Goal: Information Seeking & Learning: Find specific fact

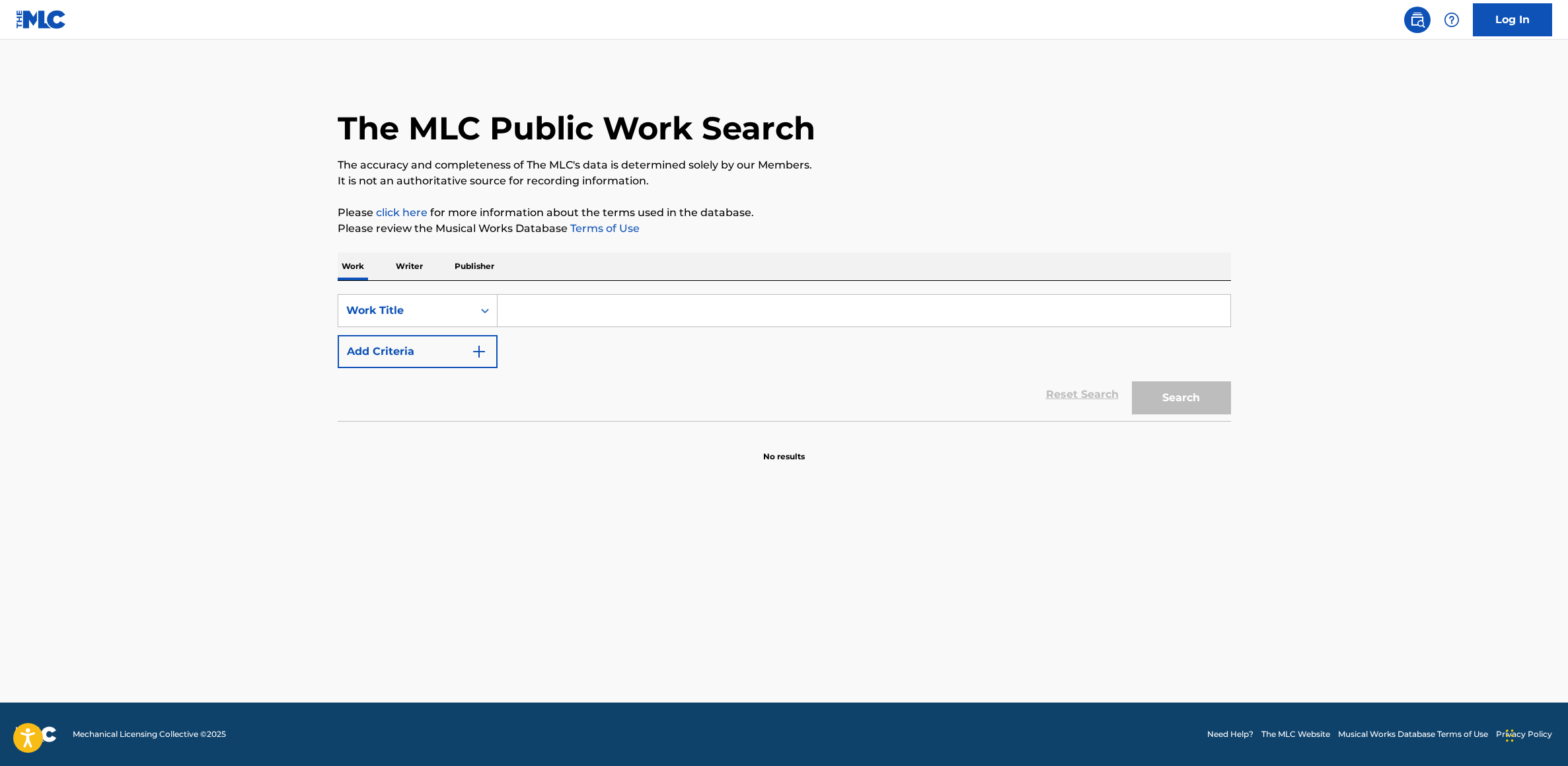
click at [647, 310] on input "Search Form" at bounding box center [864, 310] width 733 height 32
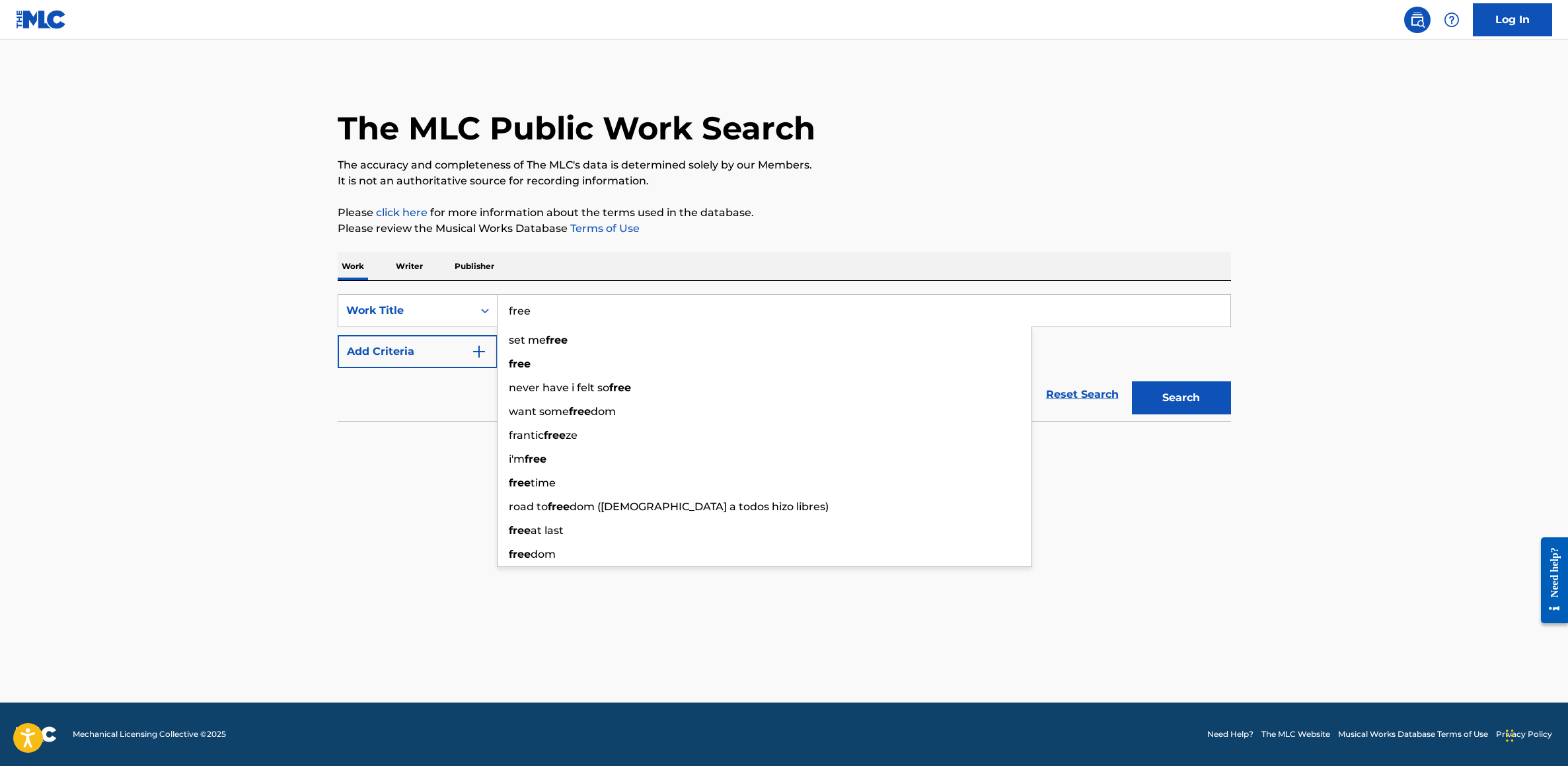
type input "free"
click at [400, 351] on button "Add Criteria" at bounding box center [417, 351] width 160 height 33
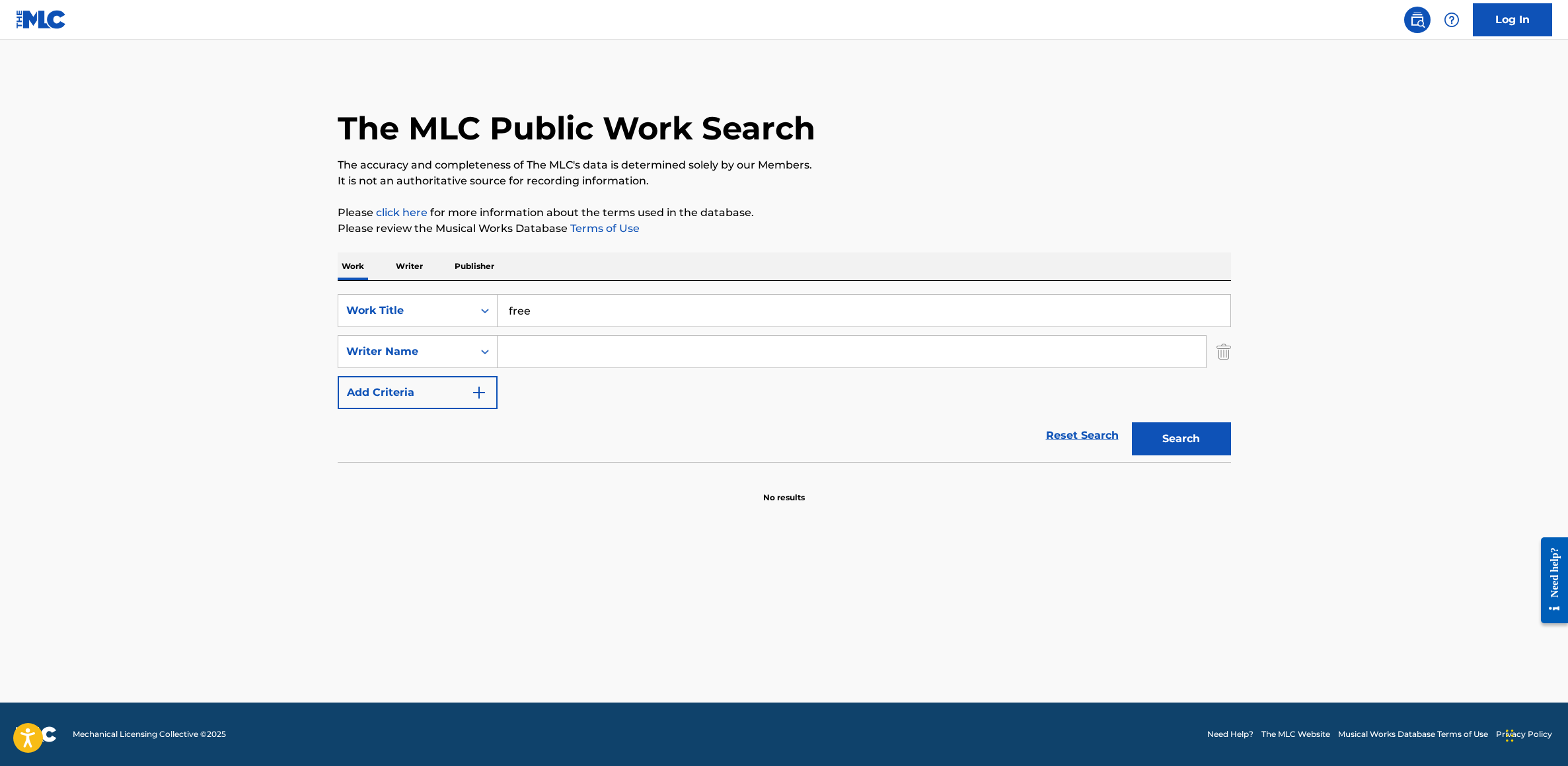
click at [593, 347] on input "Search Form" at bounding box center [851, 351] width 709 height 32
type input "[PERSON_NAME]"
click at [1132, 422] on button "Search" at bounding box center [1182, 439] width 99 height 33
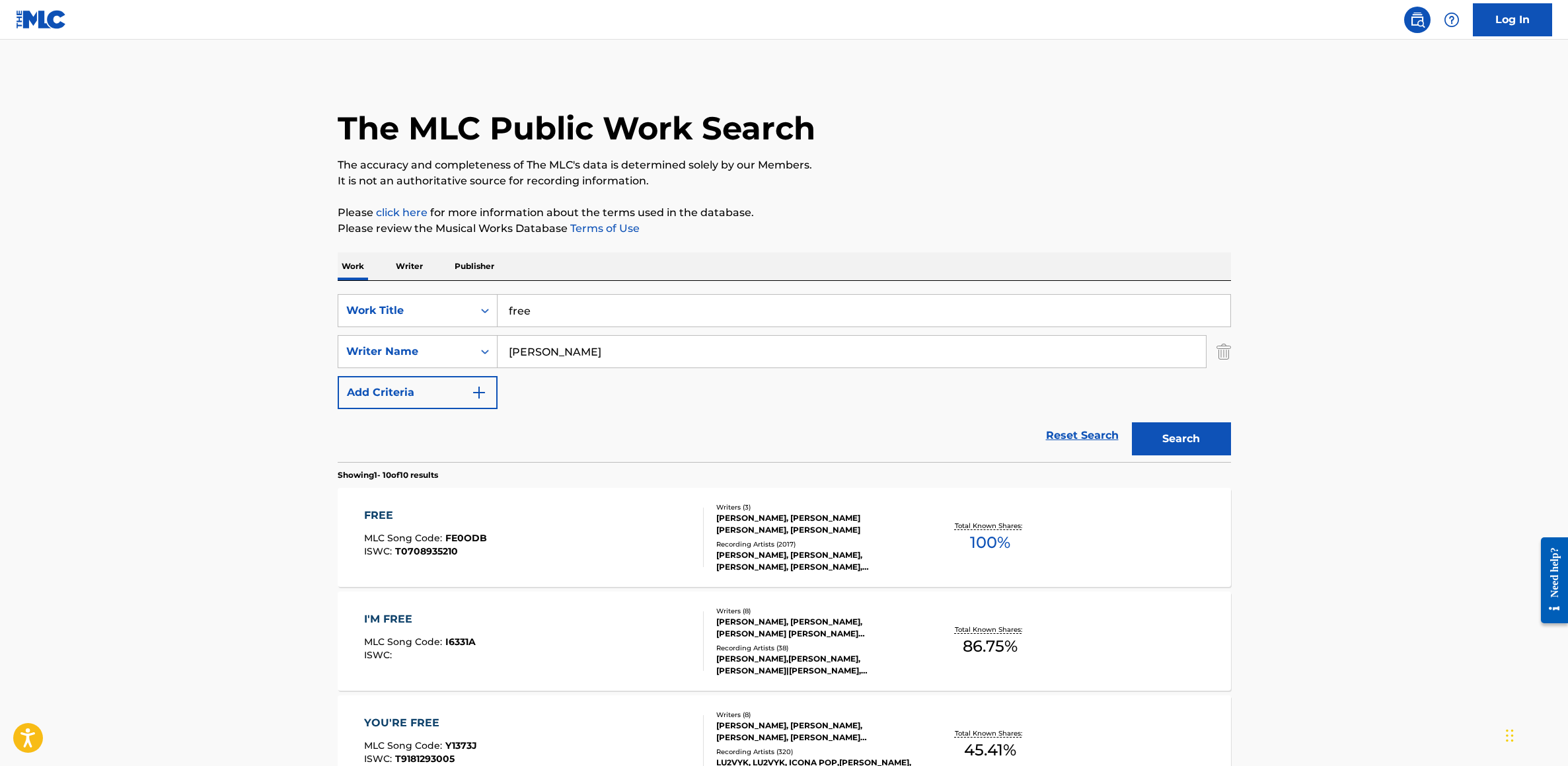
click at [374, 511] on div "FREE" at bounding box center [426, 515] width 123 height 16
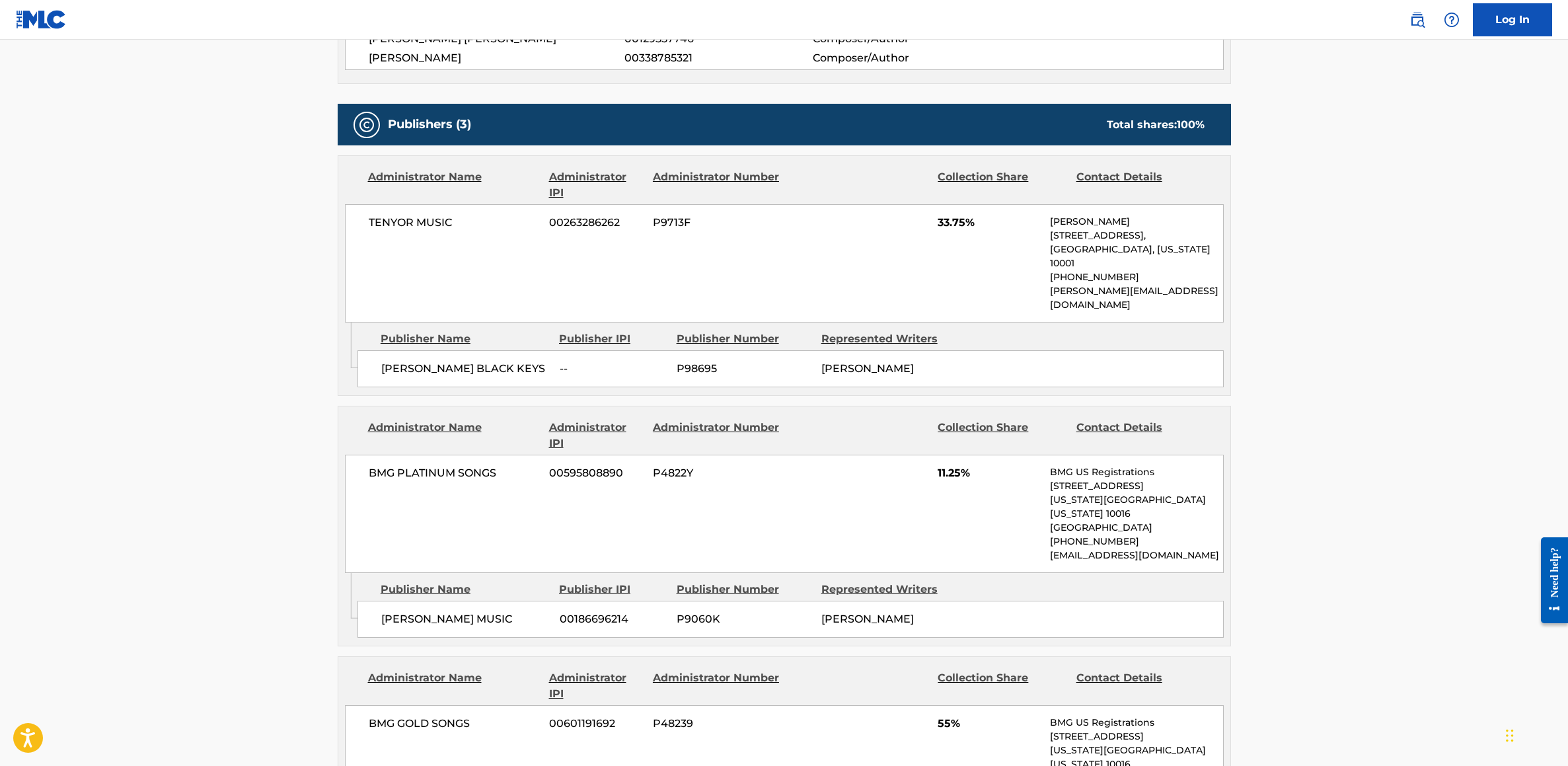
scroll to position [762, 0]
